Goal: Task Accomplishment & Management: Manage account settings

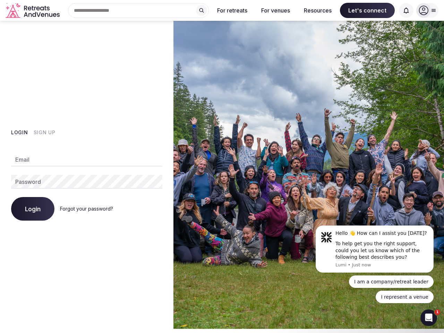
click at [222, 166] on img at bounding box center [308, 175] width 270 height 308
click at [138, 10] on div "Search Popular Destinations [GEOGRAPHIC_DATA], [GEOGRAPHIC_DATA] [GEOGRAPHIC_DA…" at bounding box center [135, 10] width 146 height 15
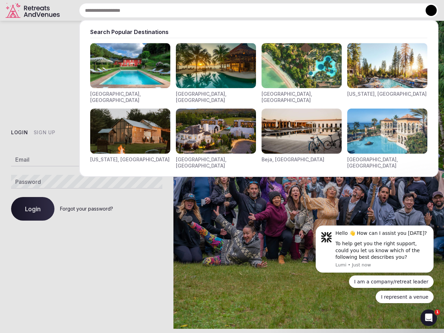
click at [201, 10] on input "text" at bounding box center [258, 10] width 359 height 15
click at [232, 10] on input "text" at bounding box center [258, 10] width 359 height 15
click at [275, 10] on input "text" at bounding box center [258, 10] width 359 height 15
click at [317, 10] on input "text" at bounding box center [258, 10] width 359 height 15
click at [367, 10] on input "text" at bounding box center [258, 10] width 359 height 15
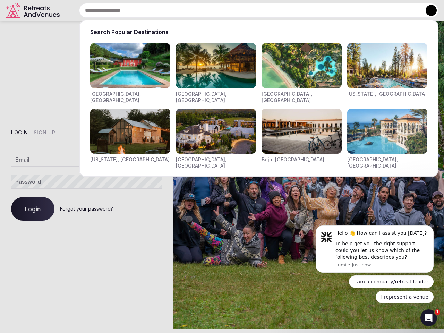
click at [406, 10] on input "text" at bounding box center [258, 10] width 359 height 15
click at [427, 10] on button at bounding box center [430, 10] width 11 height 11
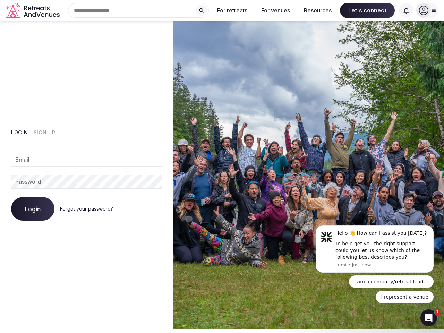
click at [19, 132] on button "Login" at bounding box center [19, 132] width 17 height 7
